Goal: Communication & Community: Connect with others

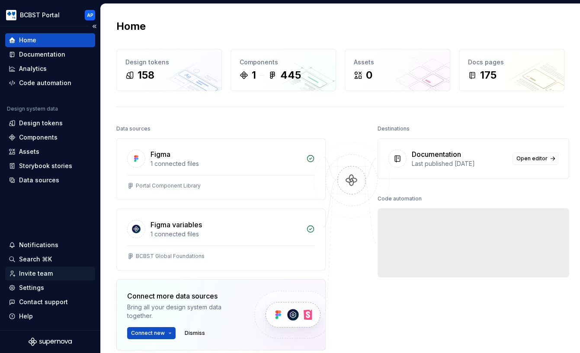
click at [30, 277] on div "Invite team" at bounding box center [36, 273] width 34 height 9
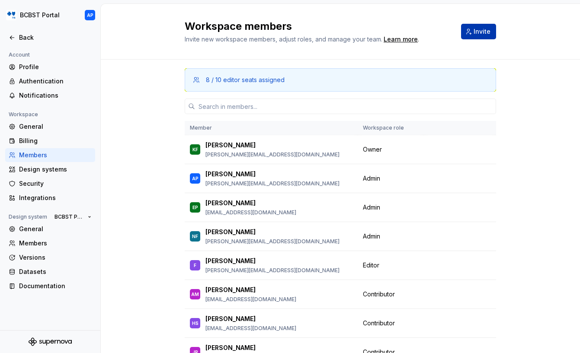
click at [476, 29] on span "Invite" at bounding box center [481, 31] width 17 height 9
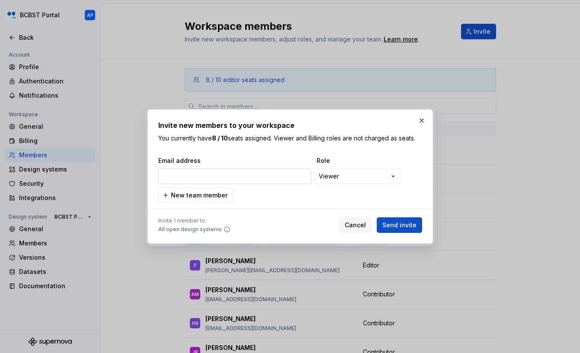
click at [271, 179] on input "email" at bounding box center [234, 177] width 153 height 16
type input "[PERSON_NAME][EMAIL_ADDRESS][PERSON_NAME][DOMAIN_NAME]"
click at [398, 226] on span "Send invite" at bounding box center [399, 225] width 34 height 9
